Goal: Transaction & Acquisition: Purchase product/service

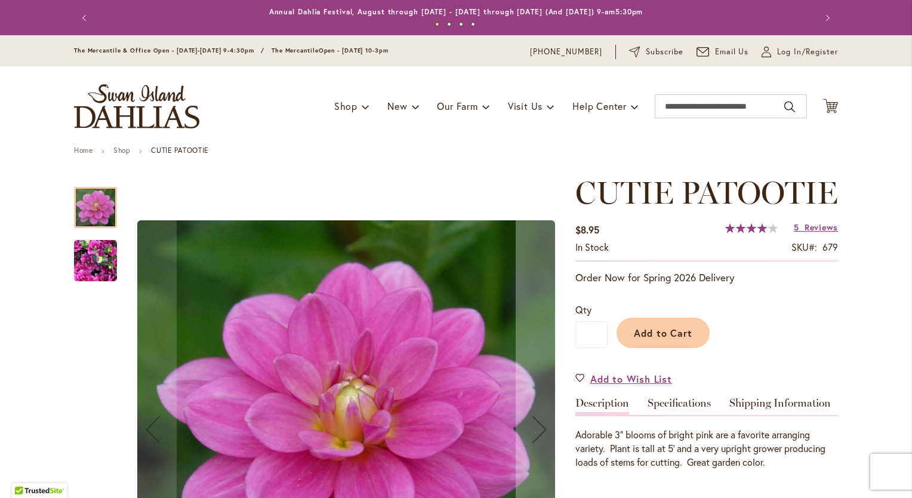
click at [100, 269] on img "CUTIE PATOOTIE" at bounding box center [95, 260] width 43 height 57
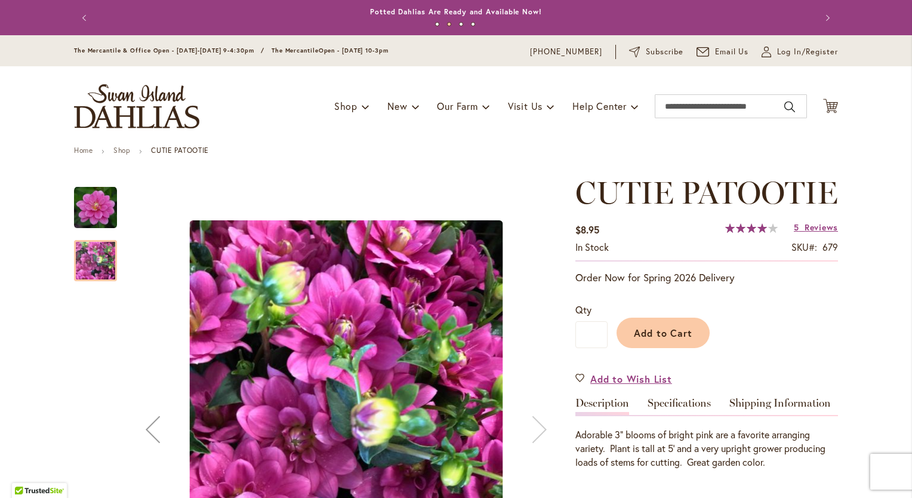
click at [102, 217] on img "CUTIE PATOOTIE" at bounding box center [95, 207] width 43 height 43
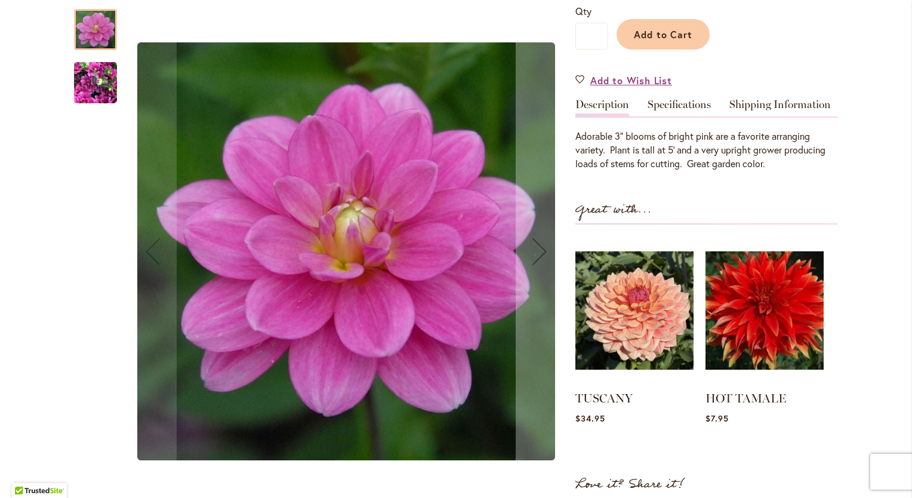
scroll to position [418, 0]
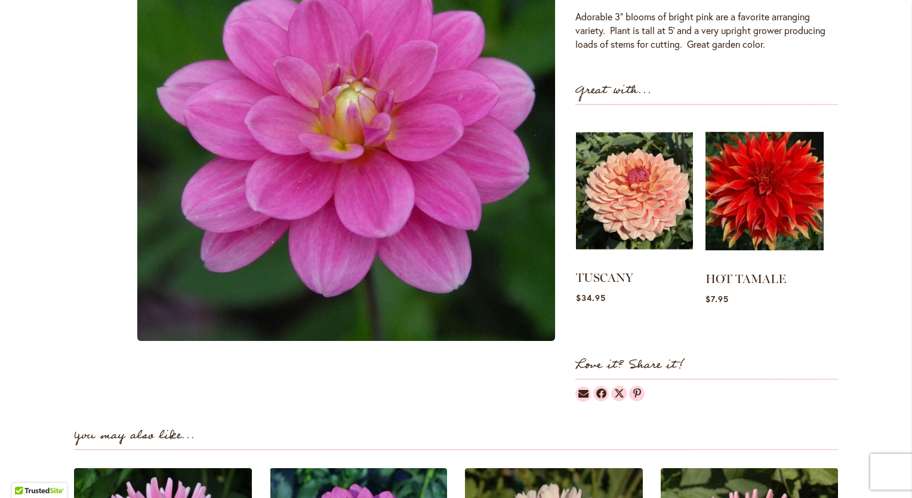
click at [613, 228] on img at bounding box center [634, 191] width 117 height 146
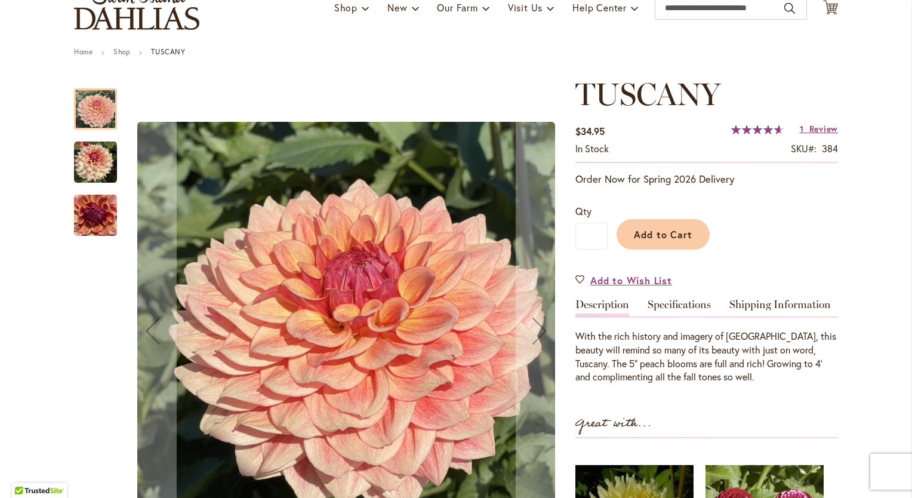
scroll to position [119, 0]
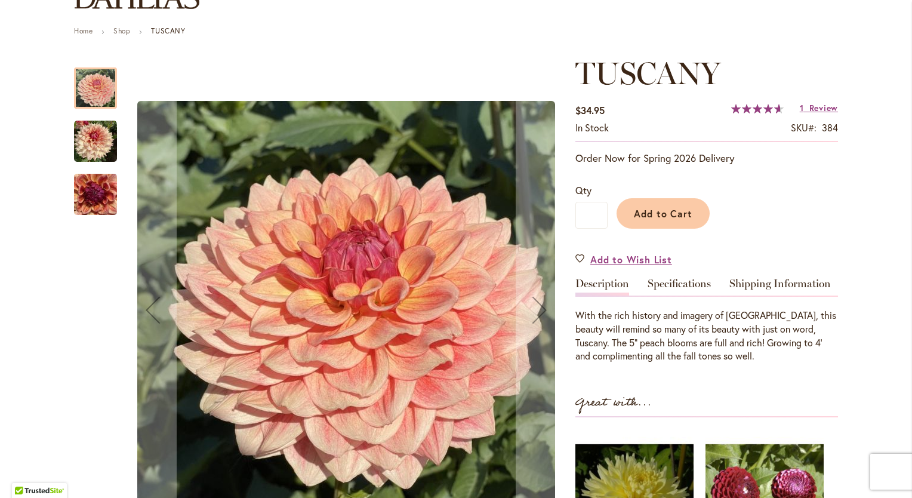
click at [92, 140] on img "TUSCANY" at bounding box center [95, 141] width 43 height 43
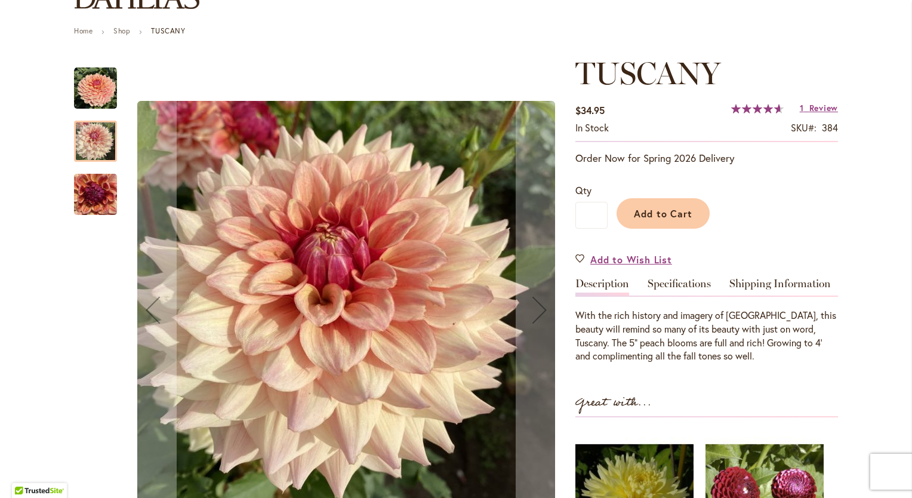
click at [87, 194] on img "TUSCANY" at bounding box center [95, 194] width 43 height 57
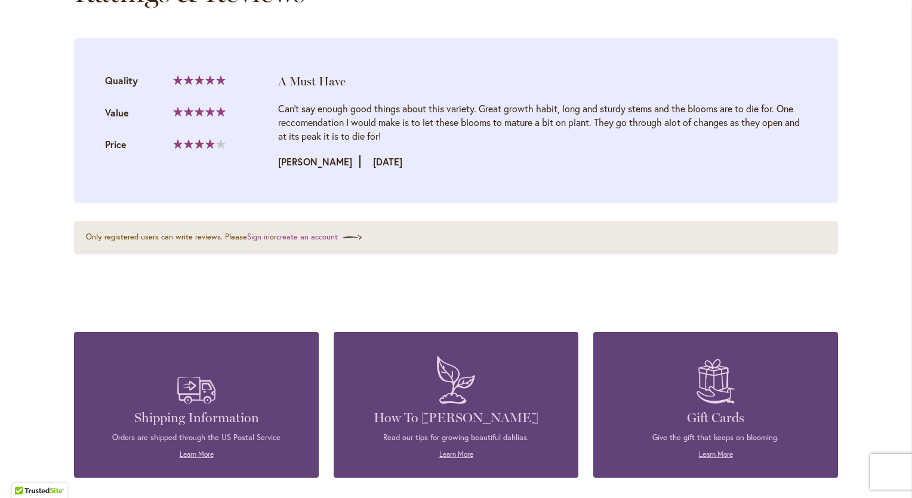
scroll to position [982, 0]
